Goal: Task Accomplishment & Management: Use online tool/utility

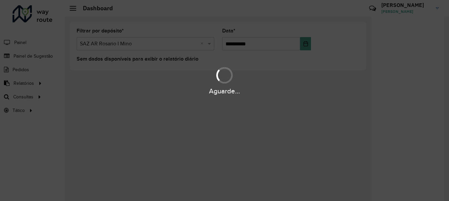
scroll to position [463, 0]
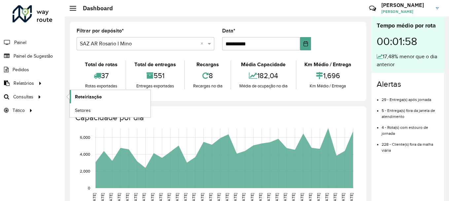
click at [88, 95] on span "Roteirização" at bounding box center [88, 96] width 27 height 7
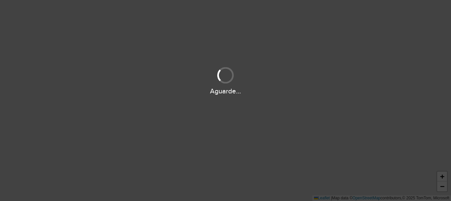
scroll to position [463, 0]
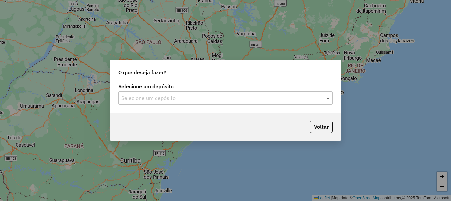
click at [326, 97] on span at bounding box center [329, 98] width 8 height 8
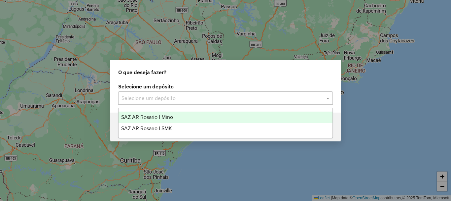
click at [155, 116] on span "SAZ AR Rosario I Mino" at bounding box center [147, 117] width 52 height 6
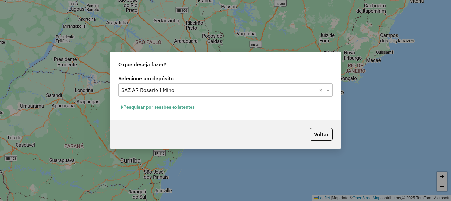
click at [157, 109] on button "Pesquisar por sessões existentes" at bounding box center [158, 107] width 80 height 10
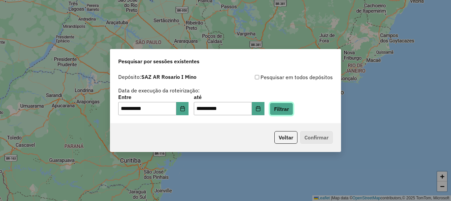
click at [293, 109] on button "Filtrar" at bounding box center [281, 108] width 23 height 13
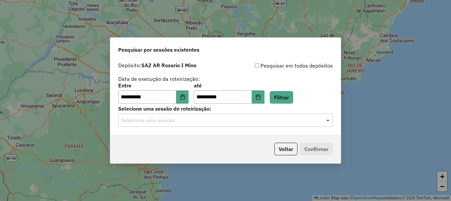
click at [328, 118] on span at bounding box center [329, 120] width 8 height 8
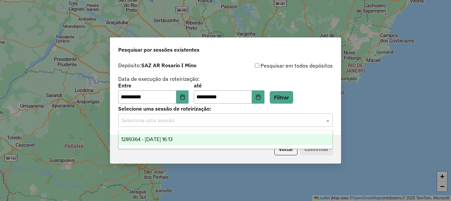
click at [173, 138] on span "1289364 - [DATE] 16:13" at bounding box center [147, 139] width 52 height 6
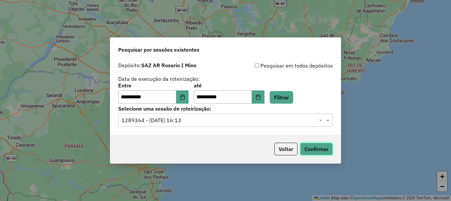
click at [327, 147] on button "Confirmar" at bounding box center [316, 148] width 33 height 13
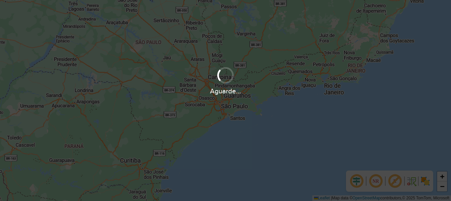
scroll to position [463, 0]
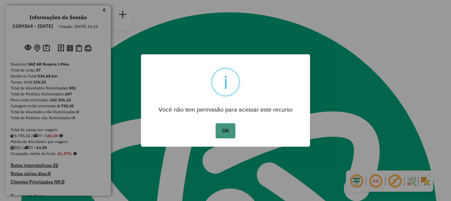
click at [227, 127] on button "OK" at bounding box center [225, 130] width 19 height 15
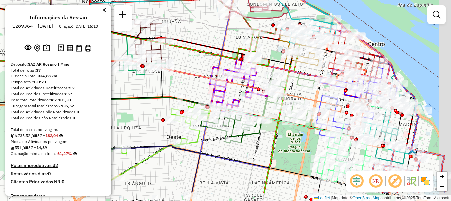
drag, startPoint x: 289, startPoint y: 101, endPoint x: 263, endPoint y: 74, distance: 37.4
click at [263, 74] on div "Rota 16 - Placa AC995HV 0000463162 - FUNES LUCIA Janela de atendimento Grade de…" at bounding box center [225, 100] width 451 height 201
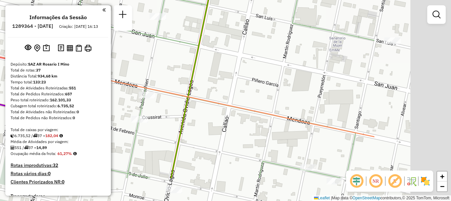
drag, startPoint x: 328, startPoint y: 94, endPoint x: 209, endPoint y: 56, distance: 125.1
click at [209, 56] on div "Rota 16 - Placa AC995HV 0000463162 - FUNES LUCIA Janela de atendimento Grade de…" at bounding box center [225, 100] width 451 height 201
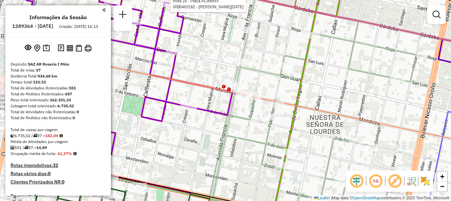
drag, startPoint x: 206, startPoint y: 75, endPoint x: 279, endPoint y: 95, distance: 75.5
click at [279, 95] on div "Rota 16 - Placa AC995HV 0000463162 - FUNES LUCIA Janela de atendimento Grade de…" at bounding box center [225, 100] width 451 height 201
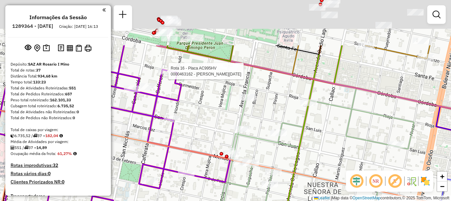
drag, startPoint x: 245, startPoint y: 116, endPoint x: 245, endPoint y: 125, distance: 9.3
click at [245, 125] on icon at bounding box center [308, 176] width 211 height 220
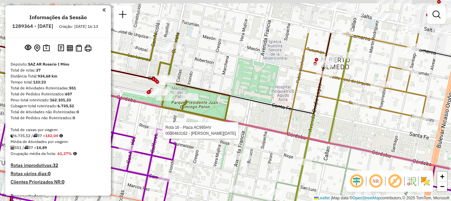
drag, startPoint x: 245, startPoint y: 119, endPoint x: 244, endPoint y: 123, distance: 4.0
click at [244, 123] on icon at bounding box center [220, 117] width 542 height 112
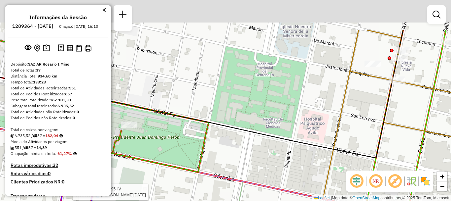
drag, startPoint x: 255, startPoint y: 104, endPoint x: 244, endPoint y: 173, distance: 70.3
click at [244, 173] on div "Rota 16 - Placa AC995HV 0000463162 - FUNES LUCIA Rota 12 - Placa AD344QI 000018…" at bounding box center [225, 100] width 451 height 201
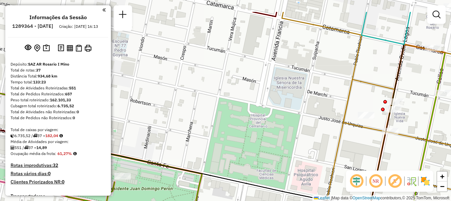
drag, startPoint x: 255, startPoint y: 106, endPoint x: 250, endPoint y: 156, distance: 49.8
click at [250, 156] on div "Rota 16 - Placa AC995HV 0000463162 - FUNES LUCIA Rota 12 - Placa AD344QI 000018…" at bounding box center [225, 100] width 451 height 201
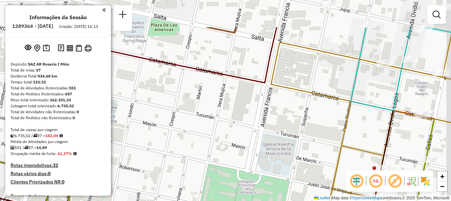
drag, startPoint x: 255, startPoint y: 144, endPoint x: 254, endPoint y: 155, distance: 11.2
click at [254, 155] on div "Rota 16 - Placa AC995HV 0000463162 - FUNES LUCIA Rota 12 - Placa AD344QI 000018…" at bounding box center [225, 100] width 451 height 201
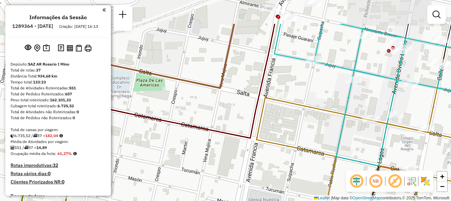
drag, startPoint x: 276, startPoint y: 94, endPoint x: 268, endPoint y: 116, distance: 24.1
click at [268, 116] on div "Rota 16 - Placa AC995HV 0000463162 - FUNES LUCIA Rota 12 - Placa AD344QI 000018…" at bounding box center [225, 100] width 451 height 201
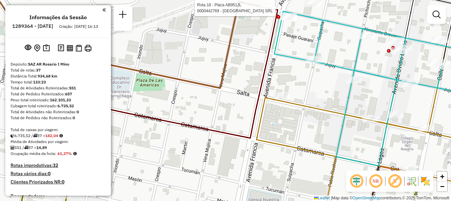
select select "**********"
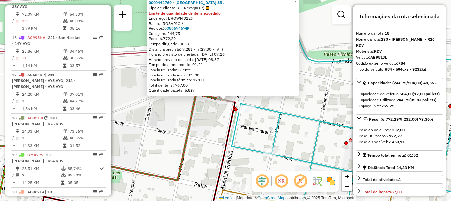
scroll to position [971, 0]
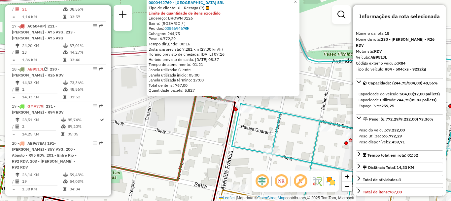
click at [296, 107] on div "0000442769 - GARDEN ISLAND SRL Tipo de cliente: 6 - Recarga (R) Limite de quant…" at bounding box center [225, 100] width 451 height 201
